Goal: Task Accomplishment & Management: Use online tool/utility

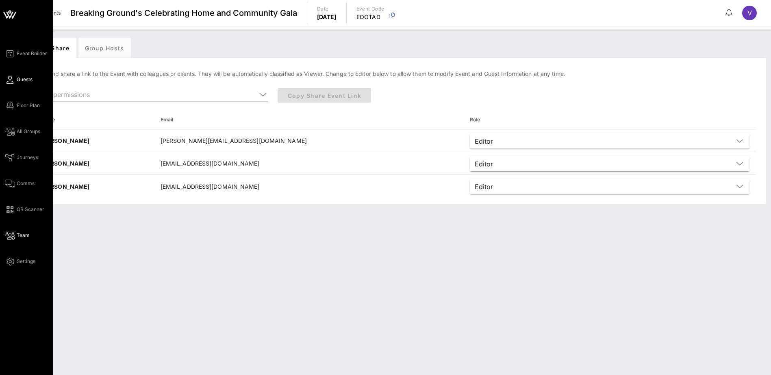
click at [14, 81] on link "Guests" at bounding box center [19, 80] width 28 height 10
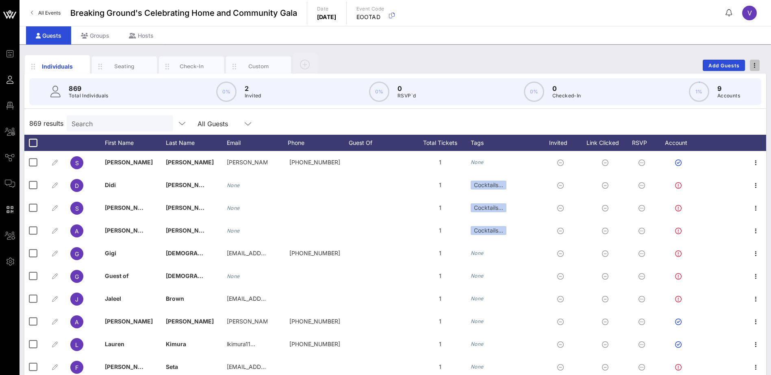
click at [756, 64] on span "button" at bounding box center [755, 66] width 10 height 6
click at [753, 78] on div "Export To CSV" at bounding box center [739, 79] width 39 height 6
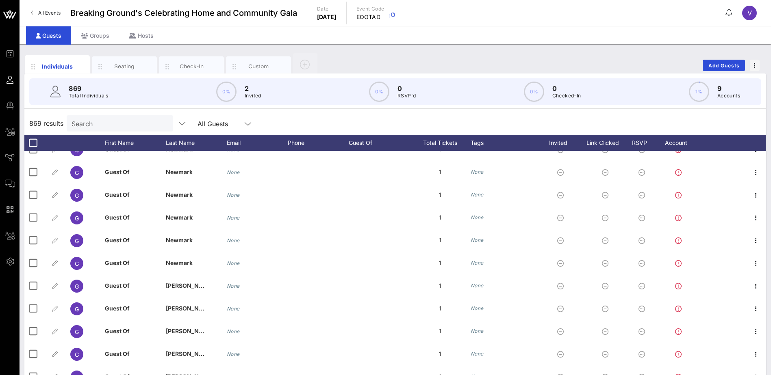
scroll to position [772, 0]
